Goal: Task Accomplishment & Management: Use online tool/utility

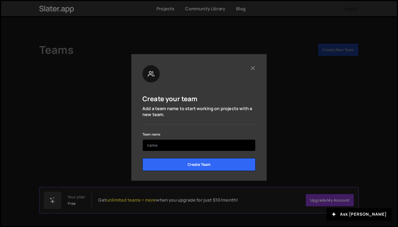
click at [211, 147] on input "text" at bounding box center [198, 145] width 113 height 12
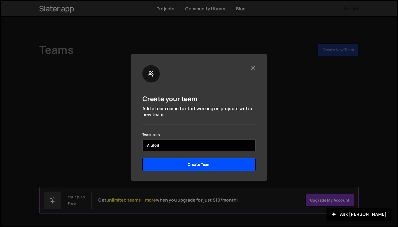
type input "Alufoil"
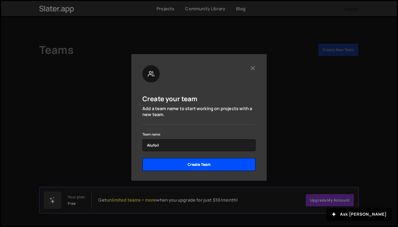
click at [205, 164] on input "Create Team" at bounding box center [198, 164] width 113 height 13
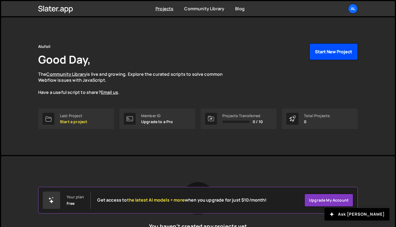
click at [325, 53] on button "Start New Project" at bounding box center [333, 51] width 48 height 17
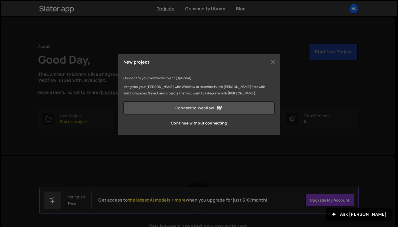
click at [223, 107] on link "Connect to Webflow" at bounding box center [198, 108] width 151 height 13
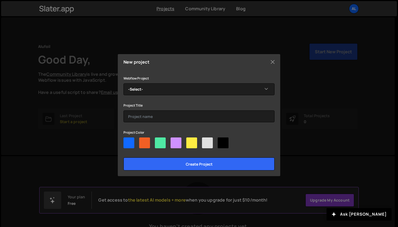
click at [208, 142] on div at bounding box center [207, 143] width 11 height 11
click at [205, 141] on input"] "radio" at bounding box center [204, 140] width 4 height 4
radio input"] "true"
click at [208, 142] on div at bounding box center [207, 143] width 11 height 11
click at [205, 141] on input"] "radio" at bounding box center [204, 140] width 4 height 4
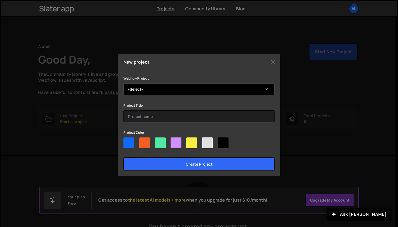
select select "68bd7a4d86480bd0861221d9"
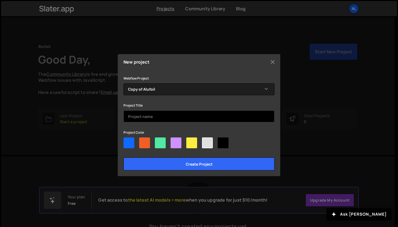
click at [205, 117] on input "text" at bounding box center [198, 116] width 151 height 12
type input "AlufoilSlater"
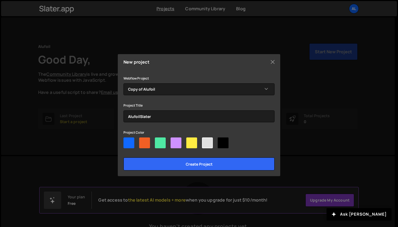
click at [208, 143] on div at bounding box center [207, 143] width 11 height 11
click at [205, 141] on input"] "radio" at bounding box center [204, 140] width 4 height 4
click at [206, 145] on div at bounding box center [207, 143] width 11 height 11
click at [205, 141] on input"] "radio" at bounding box center [204, 140] width 4 height 4
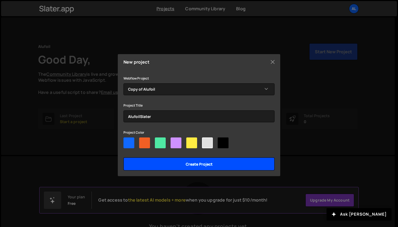
click at [203, 164] on input "Create project" at bounding box center [198, 164] width 151 height 13
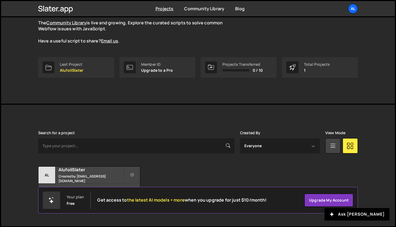
scroll to position [51, 0]
click at [81, 179] on small "Created by sales@alufoil.com" at bounding box center [90, 178] width 65 height 9
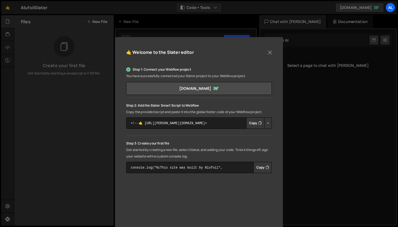
scroll to position [11, 0]
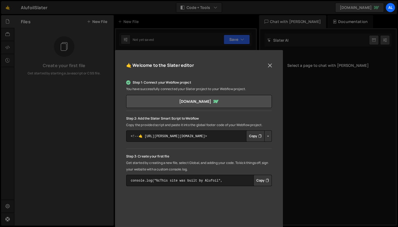
click at [269, 66] on button "Close" at bounding box center [270, 65] width 8 height 8
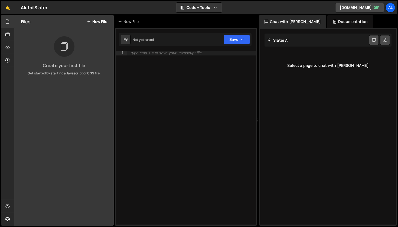
click at [310, 37] on div "Slater AI Start new chat" at bounding box center [328, 40] width 127 height 13
click at [200, 39] on div "Not yet saved Upgrade to Edit Save Save to Staging S Not saved S G" at bounding box center [185, 39] width 132 height 13
click at [62, 47] on icon at bounding box center [64, 47] width 9 height 12
click at [90, 20] on icon at bounding box center [89, 21] width 4 height 4
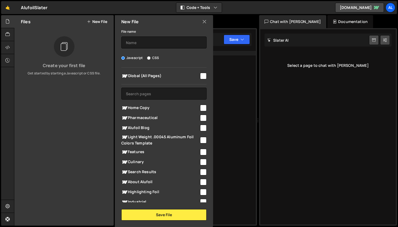
click at [201, 108] on input "checkbox" at bounding box center [203, 108] width 6 height 6
checkbox input "true"
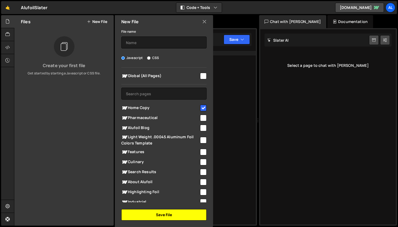
click at [160, 214] on button "Save File" at bounding box center [163, 214] width 85 height 11
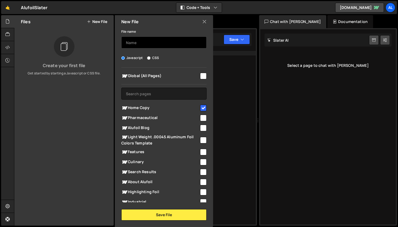
click at [169, 42] on input "text" at bounding box center [163, 43] width 85 height 12
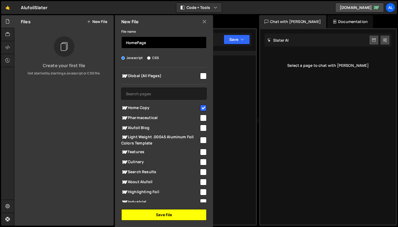
type input "HomePage"
click at [155, 213] on button "Save File" at bounding box center [163, 214] width 85 height 11
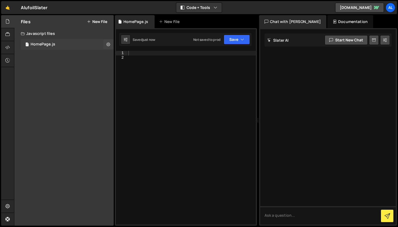
click at [52, 45] on div "HomePage.js" at bounding box center [43, 44] width 25 height 5
click at [287, 218] on textarea at bounding box center [328, 215] width 136 height 18
type textarea "Can you make my page better"
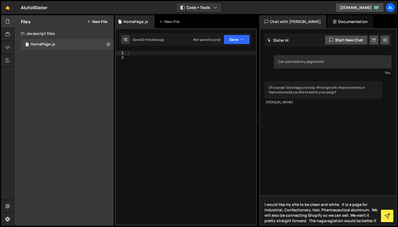
click at [311, 221] on textarea "I would like my site to be clean and white. It is a page for Industrial, Confec…" at bounding box center [328, 209] width 136 height 29
click at [316, 221] on textarea "I would like my site to be clean and white. It is a page for Industrial, Confec…" at bounding box center [328, 209] width 136 height 29
click at [332, 215] on textarea "I would like my site to be clean and white. It is a page for Industrial, Confec…" at bounding box center [328, 209] width 136 height 29
click at [312, 221] on textarea "I would like my site to be clean and white. It is a page for Industrial, Confec…" at bounding box center [328, 209] width 136 height 29
click at [360, 220] on textarea "I would like my site to be clean and white. It is a page for Industrial, Confec…" at bounding box center [328, 209] width 136 height 29
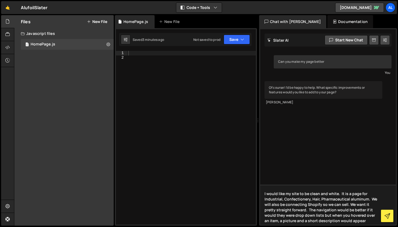
type textarea "I would like my site to be clean and white. It is a page for Industrial, Confec…"
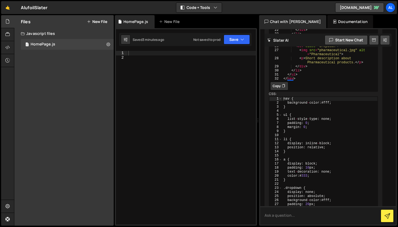
scroll to position [269, 0]
type textarea "can't you do it for me"
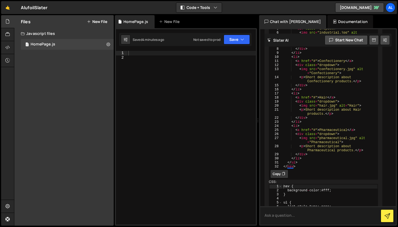
scroll to position [579, 0]
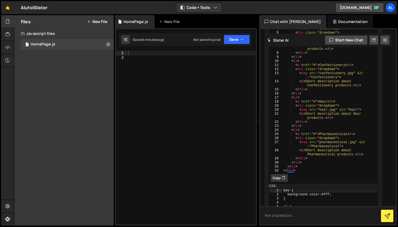
click at [298, 213] on textarea at bounding box center [328, 215] width 136 height 18
type textarea "I don't know where to put these"
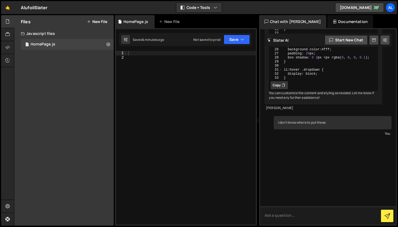
scroll to position [893, 0]
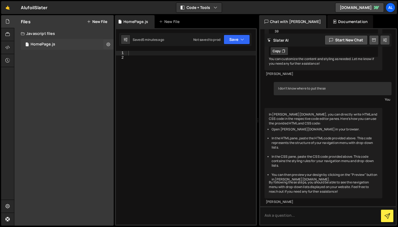
click at [44, 44] on div "HomePage.js" at bounding box center [43, 44] width 25 height 5
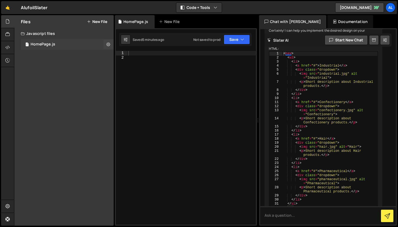
scroll to position [543, 0]
click at [216, 8] on icon "button" at bounding box center [216, 7] width 4 height 5
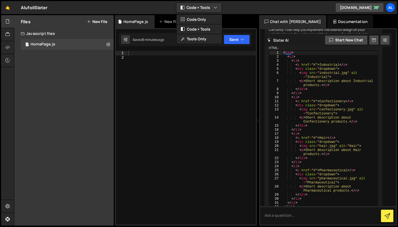
click at [239, 8] on div "🤙 AlufoilSlater ⚠️ Code is being edited in another browser Code + Tools Code On…" at bounding box center [199, 7] width 396 height 13
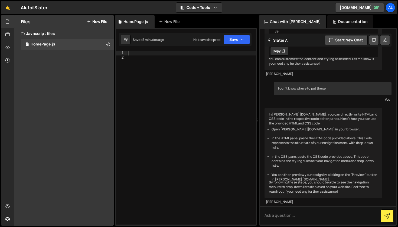
scroll to position [0, 0]
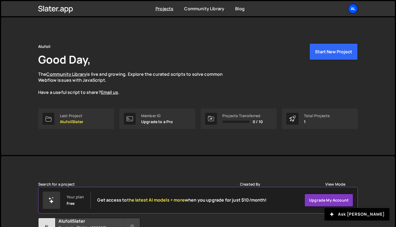
click at [354, 10] on div "Al" at bounding box center [353, 9] width 10 height 10
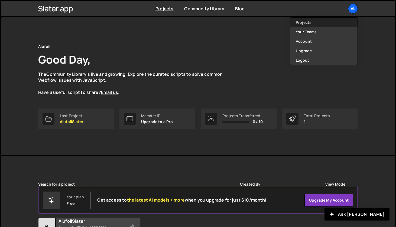
click at [309, 22] on link "Projects" at bounding box center [323, 22] width 67 height 9
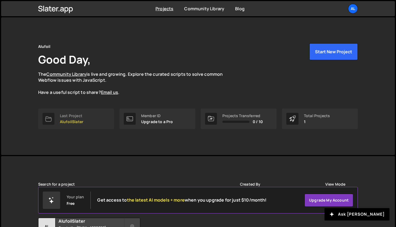
click at [68, 120] on p "AlufoilSlater" at bounding box center [72, 122] width 24 height 4
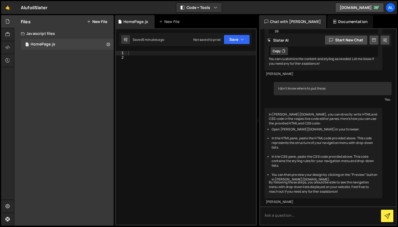
scroll to position [893, 0]
click at [286, 217] on textarea at bounding box center [328, 215] width 136 height 18
type textarea "where is the html pane"
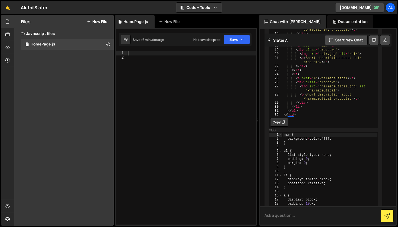
scroll to position [635, 0]
click at [283, 125] on icon at bounding box center [283, 122] width 3 height 5
click at [173, 53] on div at bounding box center [191, 142] width 129 height 183
paste textarea "</nav>"
type textarea "</nav>"
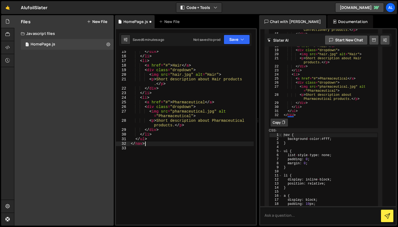
scroll to position [90, 0]
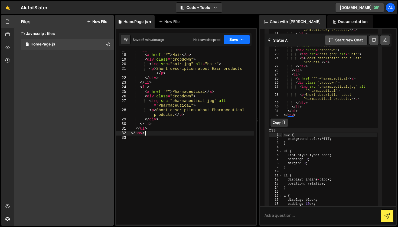
click at [235, 40] on button "Save" at bounding box center [237, 40] width 26 height 10
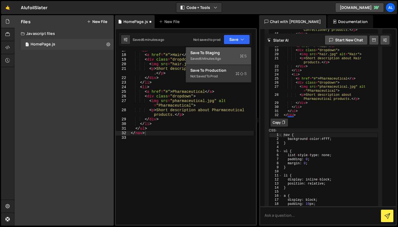
click at [220, 58] on div "6 minutes ago" at bounding box center [210, 58] width 21 height 5
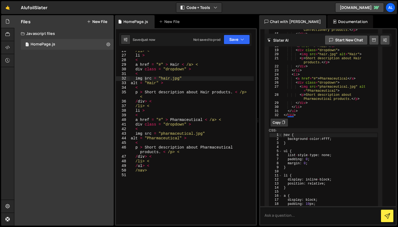
scroll to position [131, 0]
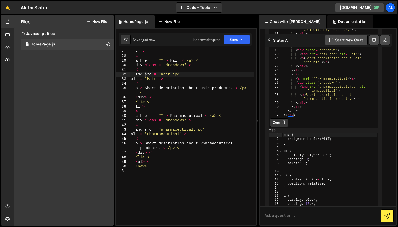
click at [169, 21] on div "New File" at bounding box center [170, 21] width 23 height 5
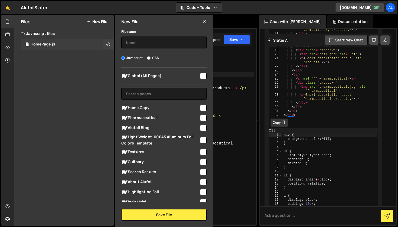
click at [89, 42] on div "1 HomePage.js 0" at bounding box center [67, 44] width 93 height 11
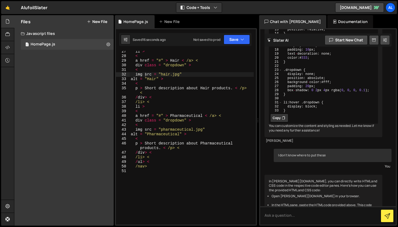
scroll to position [793, 0]
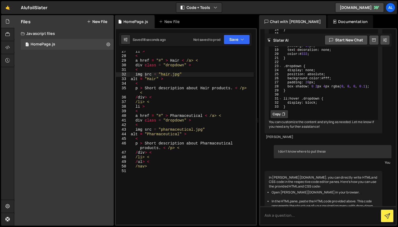
click at [282, 119] on button "Copy" at bounding box center [279, 114] width 18 height 9
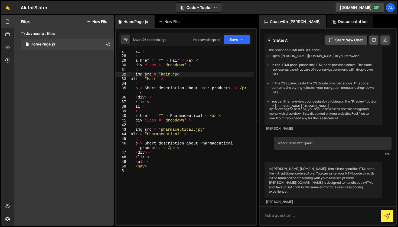
scroll to position [961, 0]
click at [210, 172] on div "li > < a href = "#" > Hair < /a> < div class = "dropdown" > < img src = "hair.j…" at bounding box center [192, 140] width 124 height 183
paste textarea "}"
type textarea "}"
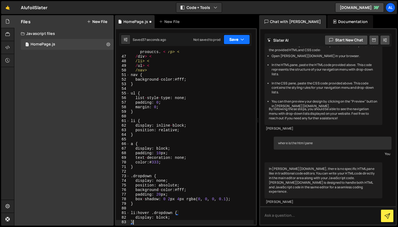
click at [234, 40] on button "Save" at bounding box center [237, 40] width 26 height 10
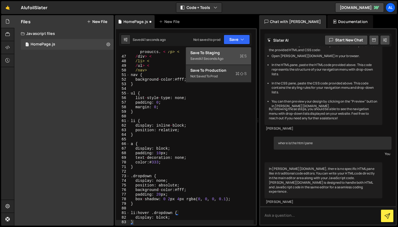
click at [225, 58] on button "Save to Staging S Saved 41 seconds ago" at bounding box center [218, 56] width 65 height 18
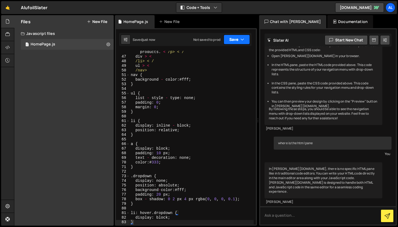
click at [232, 40] on button "Save" at bounding box center [237, 40] width 26 height 10
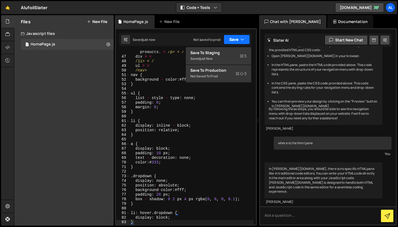
scroll to position [0, 0]
click at [53, 43] on div "HomePage.js" at bounding box center [43, 44] width 25 height 5
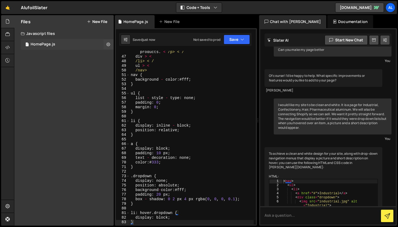
click at [53, 43] on div "HomePage.js" at bounding box center [43, 44] width 25 height 5
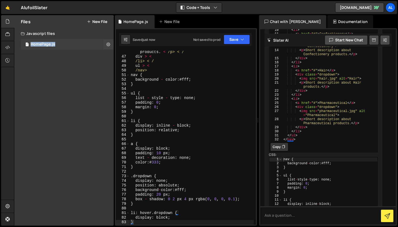
scroll to position [610, 0]
click at [51, 46] on div "HomePage.js" at bounding box center [43, 44] width 25 height 5
click at [283, 217] on textarea at bounding box center [328, 215] width 136 height 18
type textarea "how do I view it"
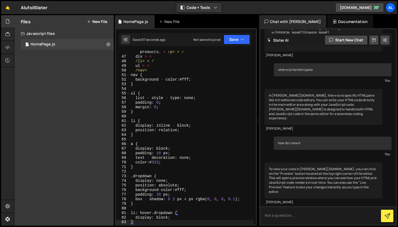
scroll to position [1028, 0]
click at [370, 8] on link "alufoil-c1846dc07c81b1b7044f96c89bd9a49.webflow.io" at bounding box center [359, 8] width 49 height 10
click at [238, 38] on button "Save" at bounding box center [237, 40] width 26 height 10
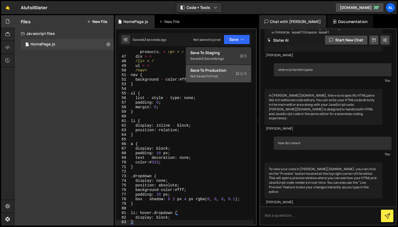
click at [221, 72] on div "Save to Production S" at bounding box center [218, 70] width 56 height 5
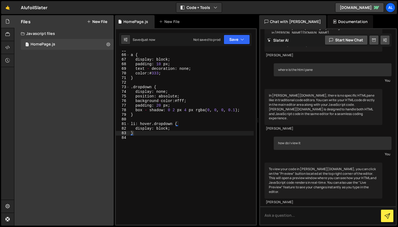
scroll to position [316, 0]
click at [8, 32] on icon at bounding box center [7, 34] width 4 height 6
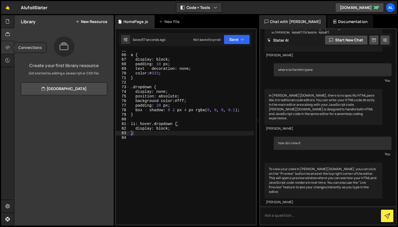
click at [8, 47] on icon at bounding box center [7, 47] width 4 height 6
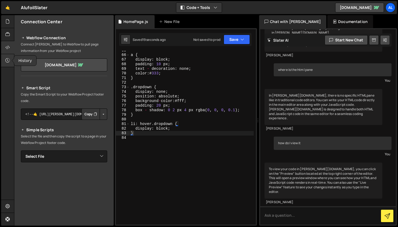
click at [8, 59] on icon at bounding box center [7, 60] width 4 height 6
